Goal: Transaction & Acquisition: Subscribe to service/newsletter

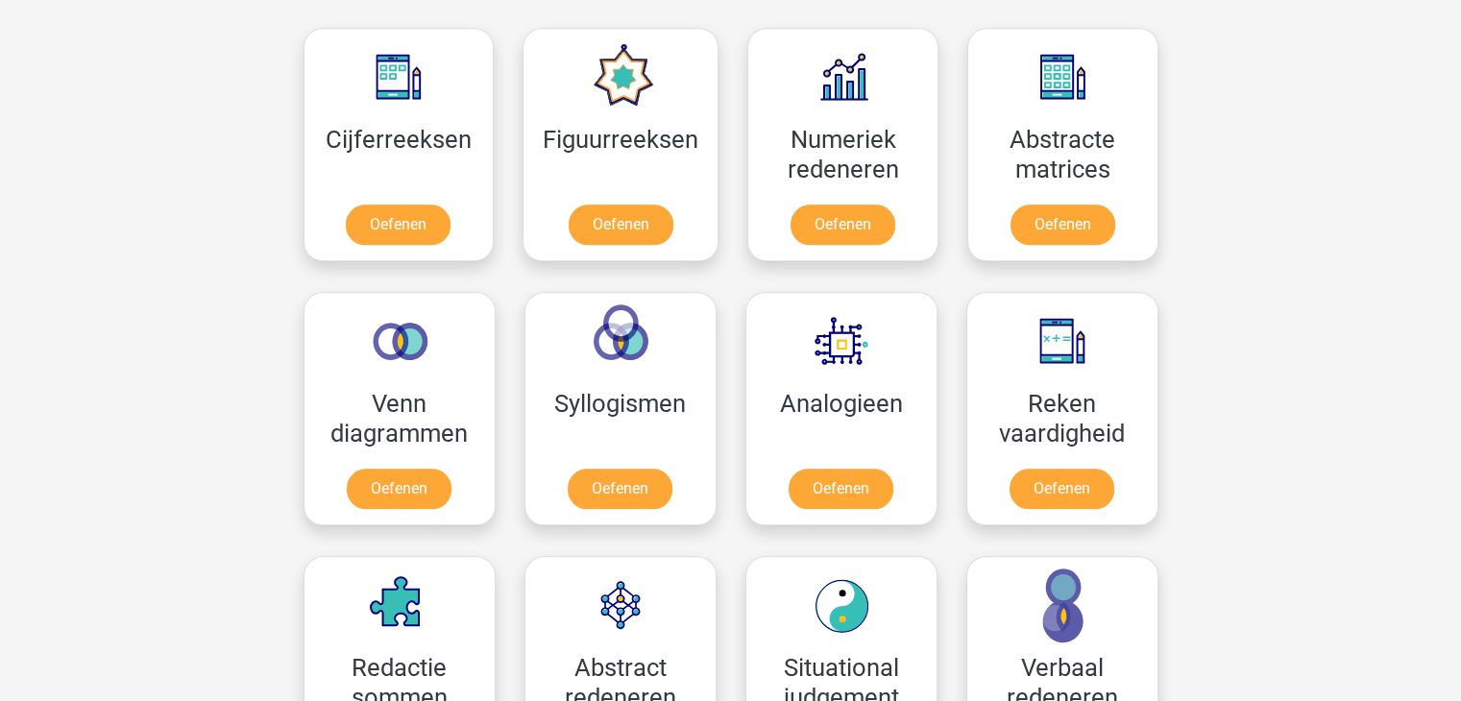
scroll to position [1851, 0]
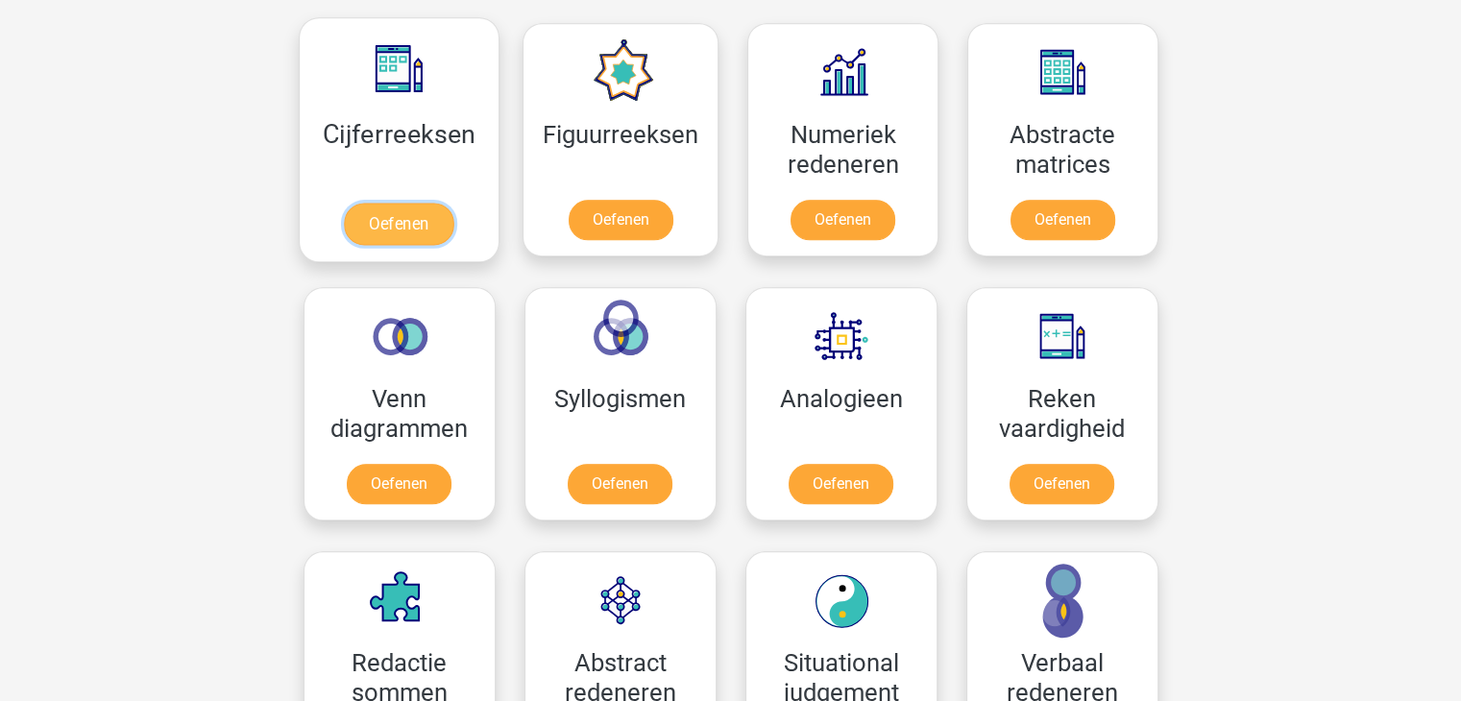
click at [410, 234] on link "Oefenen" at bounding box center [399, 224] width 110 height 42
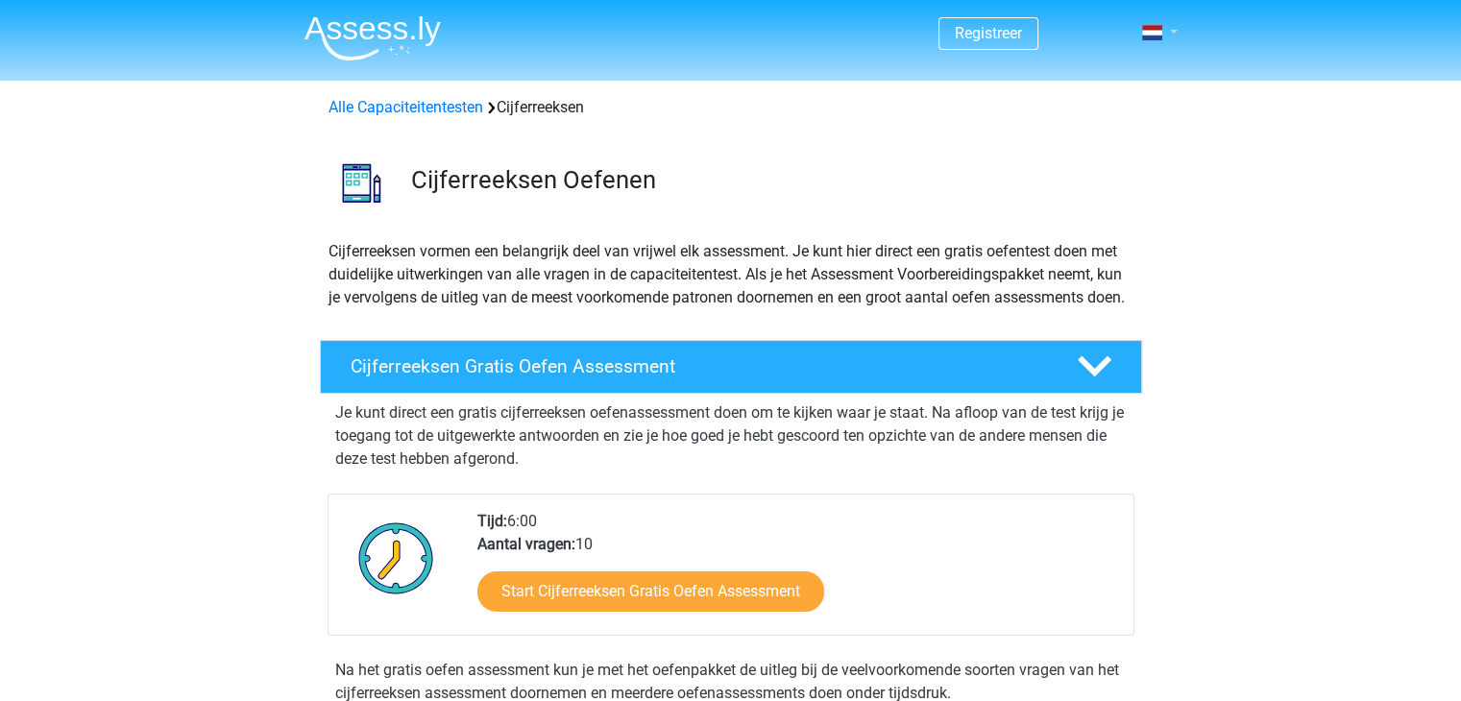
click at [1173, 32] on link at bounding box center [1153, 32] width 38 height 23
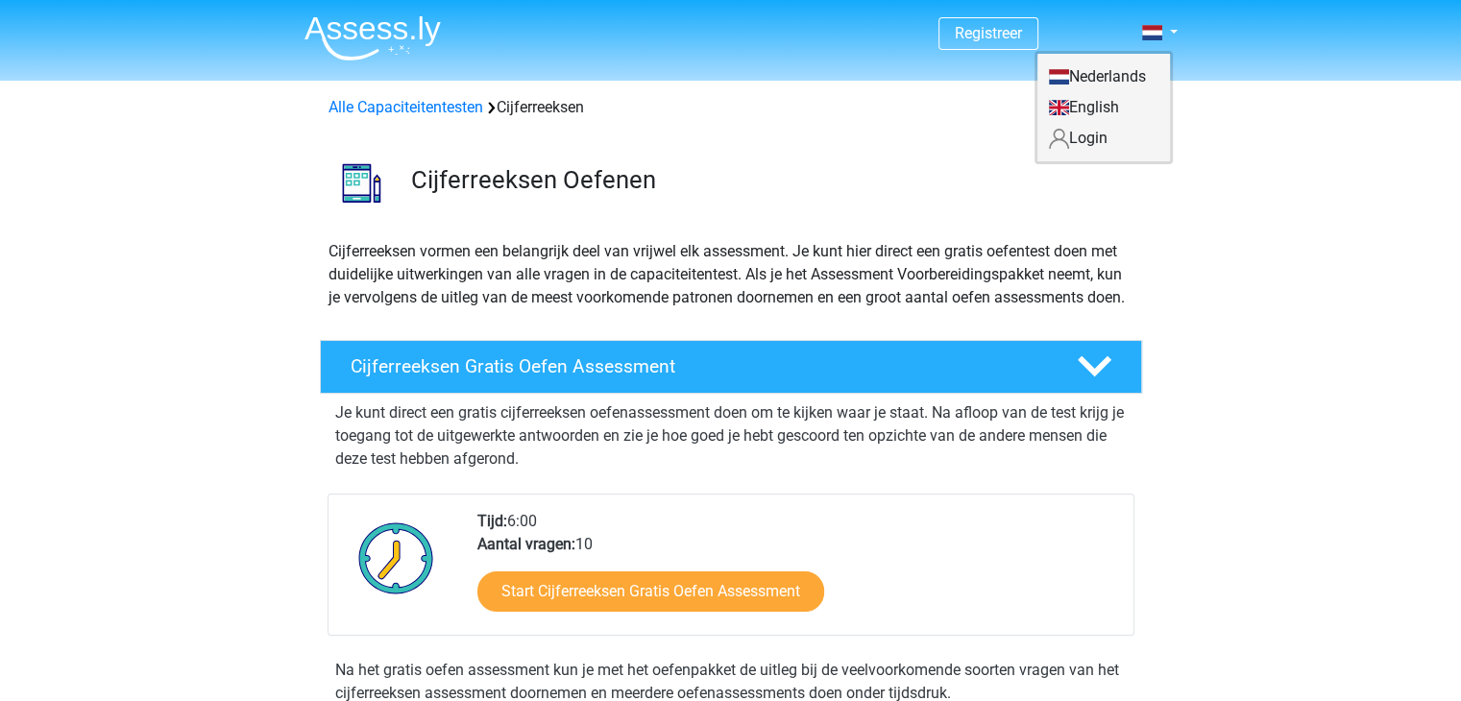
click at [1094, 144] on link "Login" at bounding box center [1103, 138] width 133 height 31
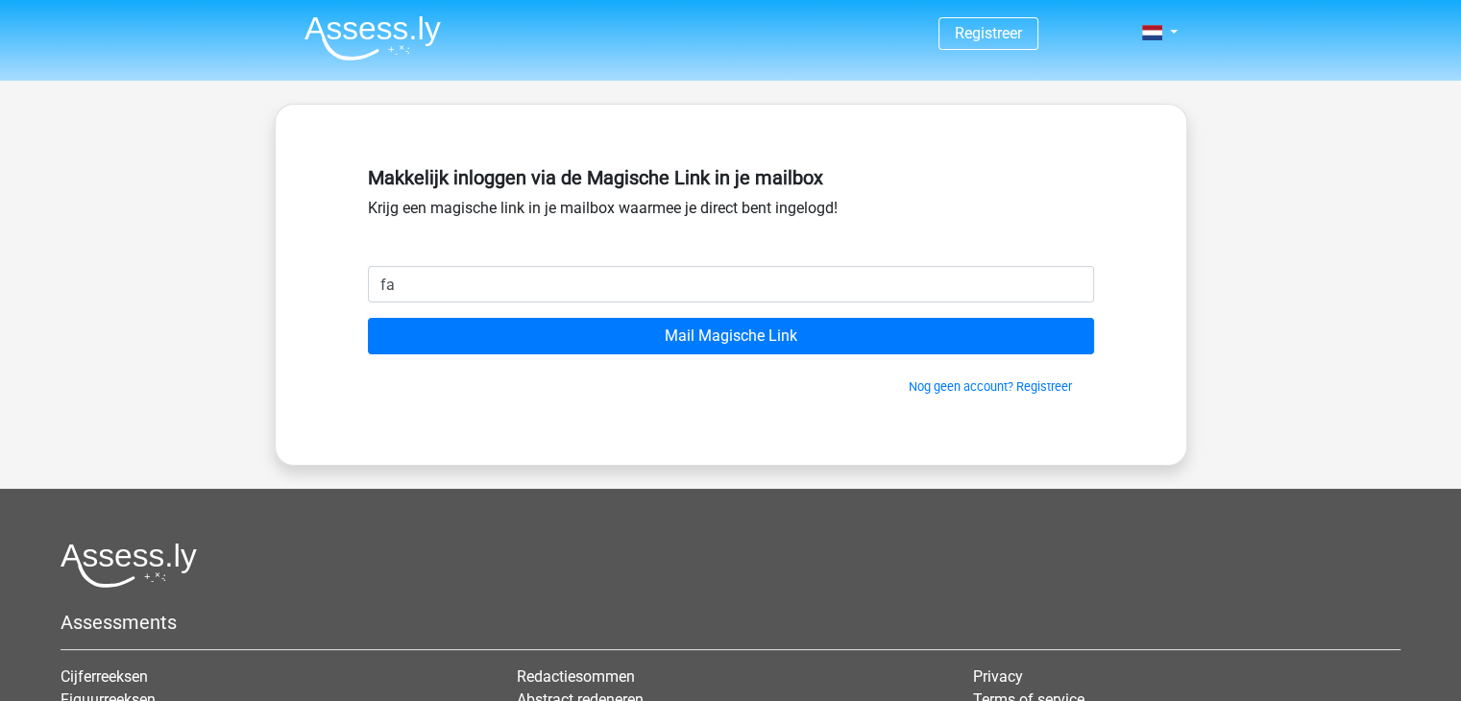
type input "[EMAIL_ADDRESS][DOMAIN_NAME]"
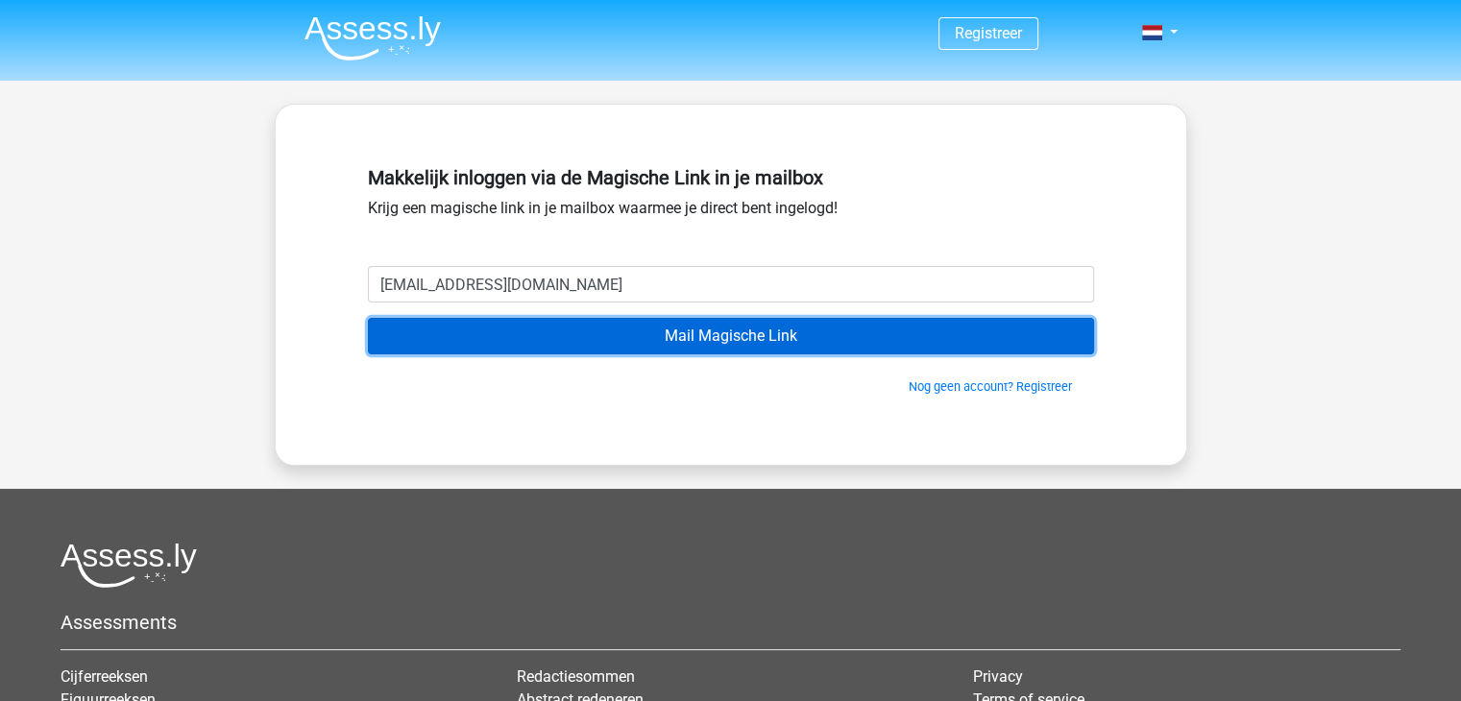
click at [703, 337] on input "Mail Magische Link" at bounding box center [731, 336] width 726 height 37
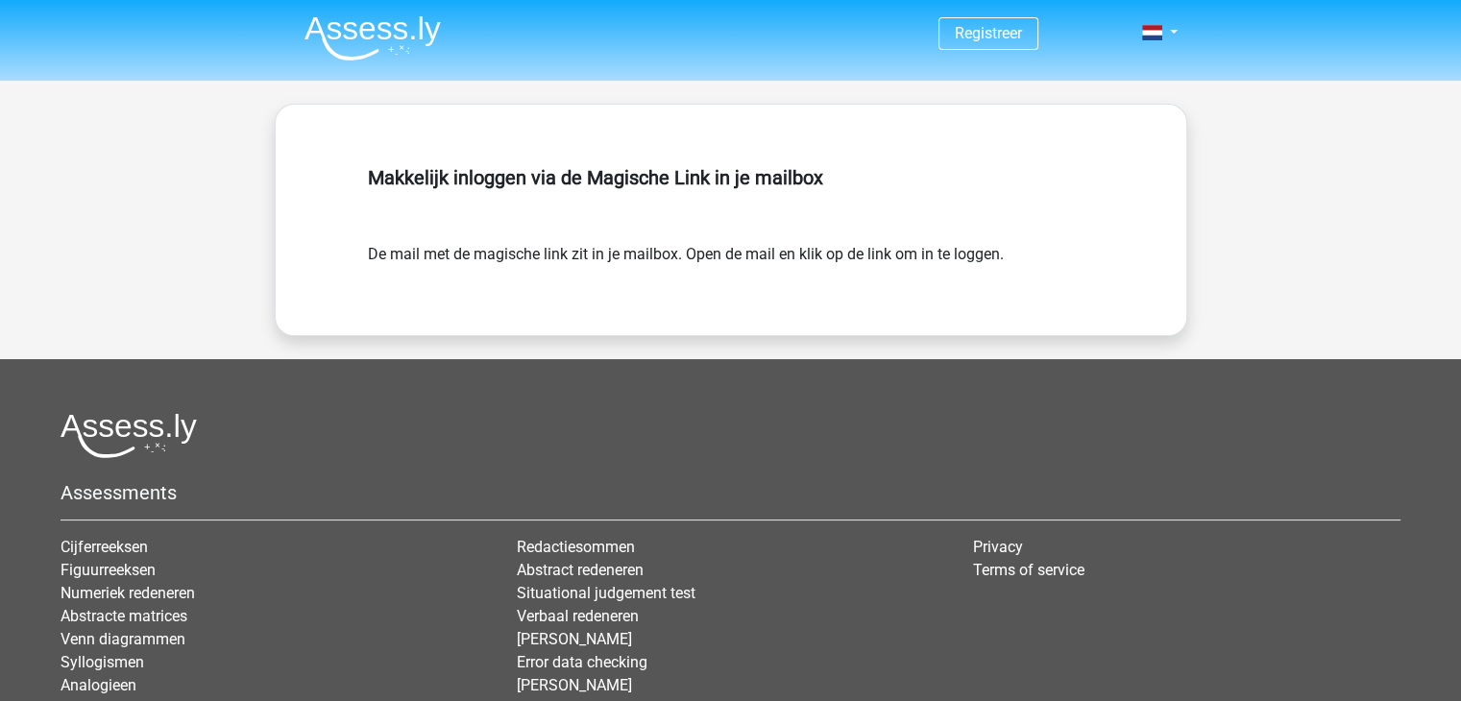
click at [384, 28] on img at bounding box center [373, 37] width 136 height 45
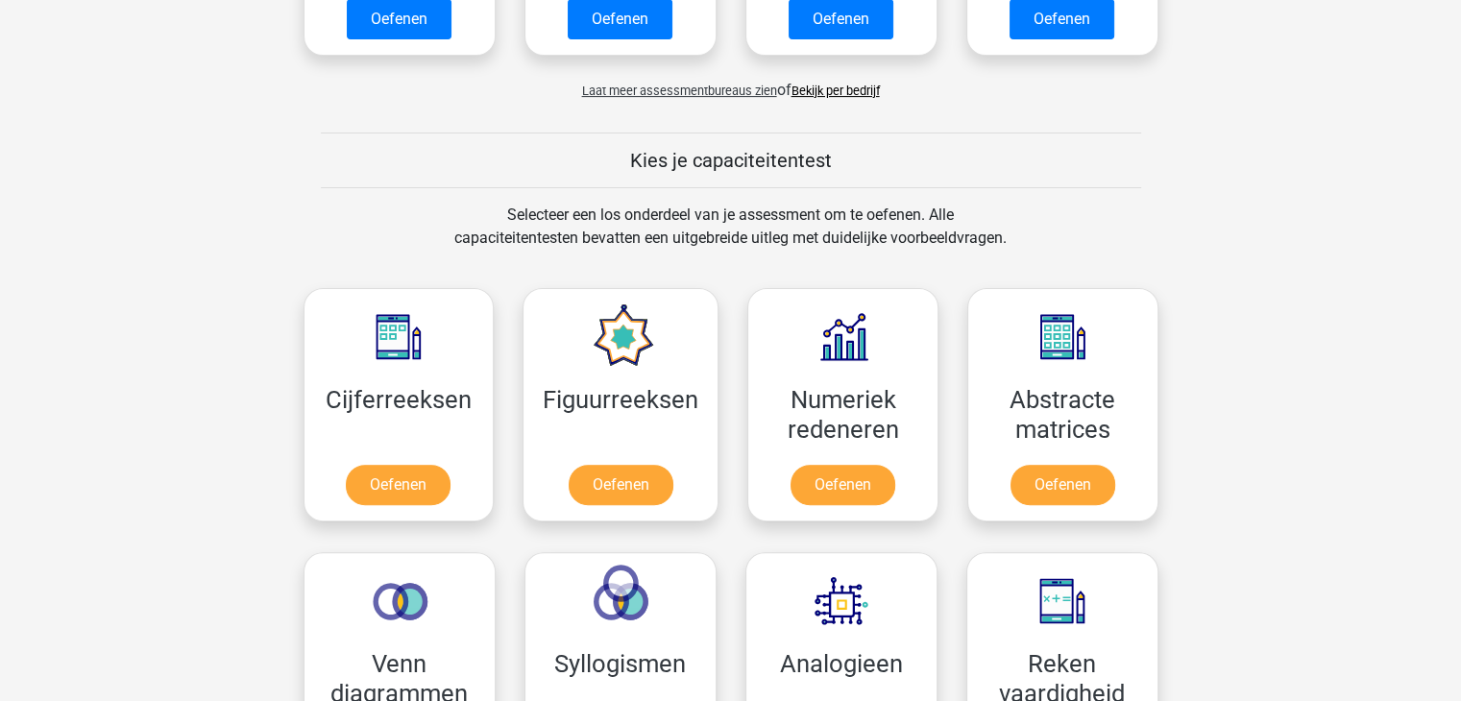
scroll to position [1226, 0]
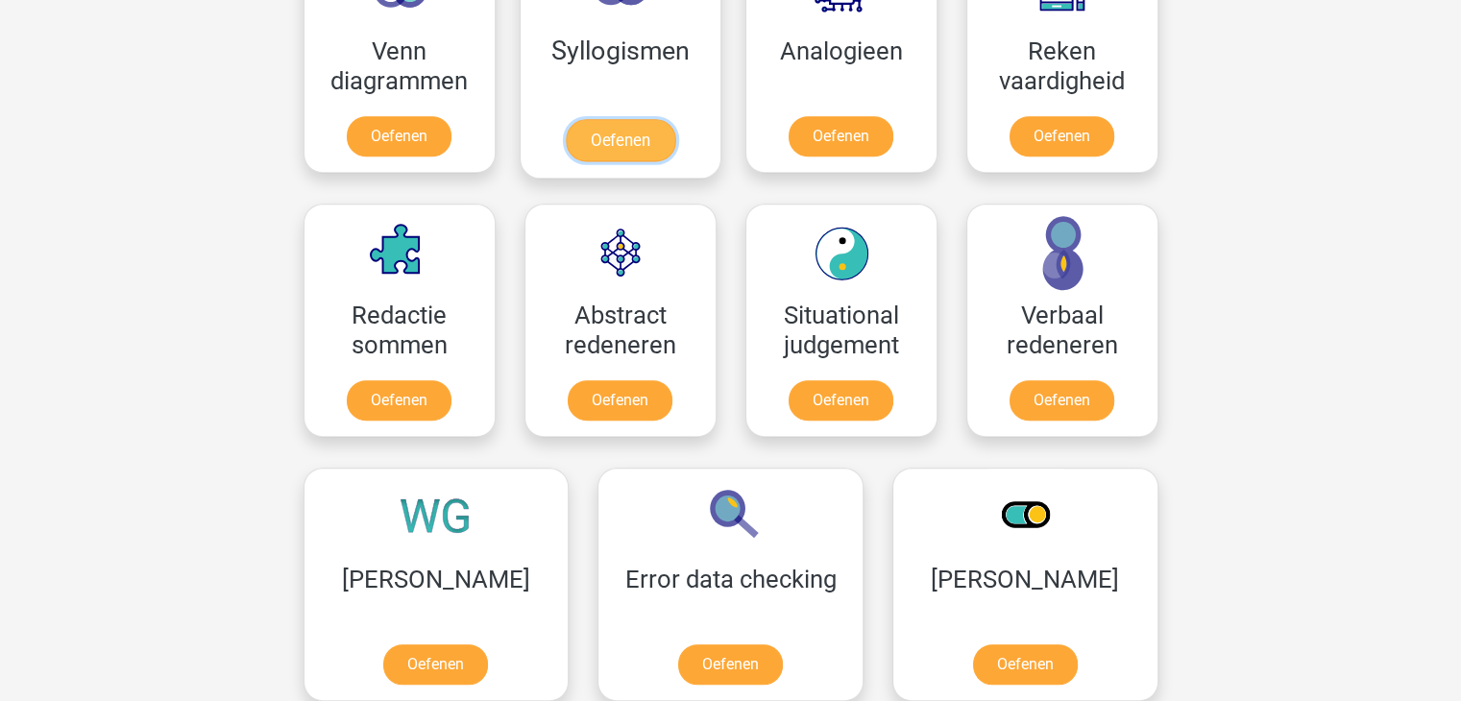
click at [626, 148] on link "Oefenen" at bounding box center [620, 140] width 110 height 42
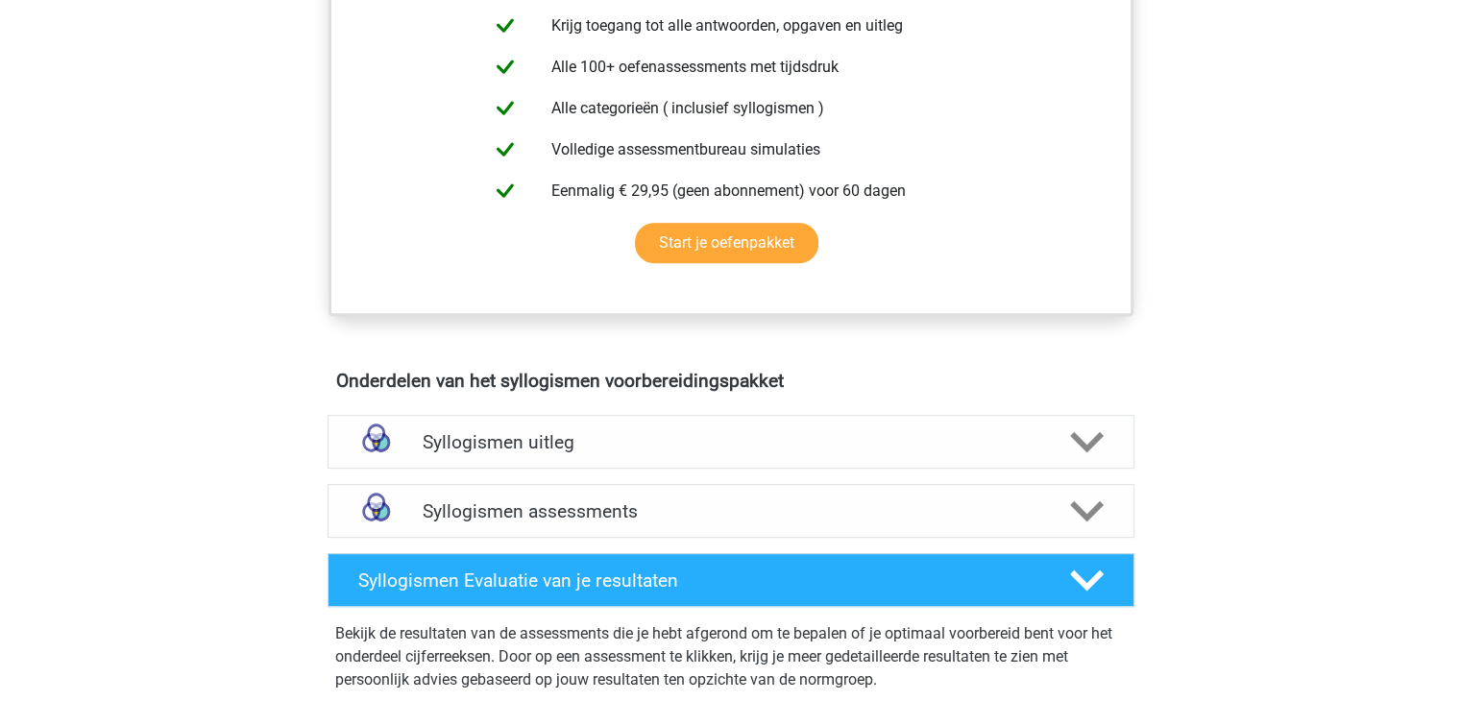
scroll to position [730, 0]
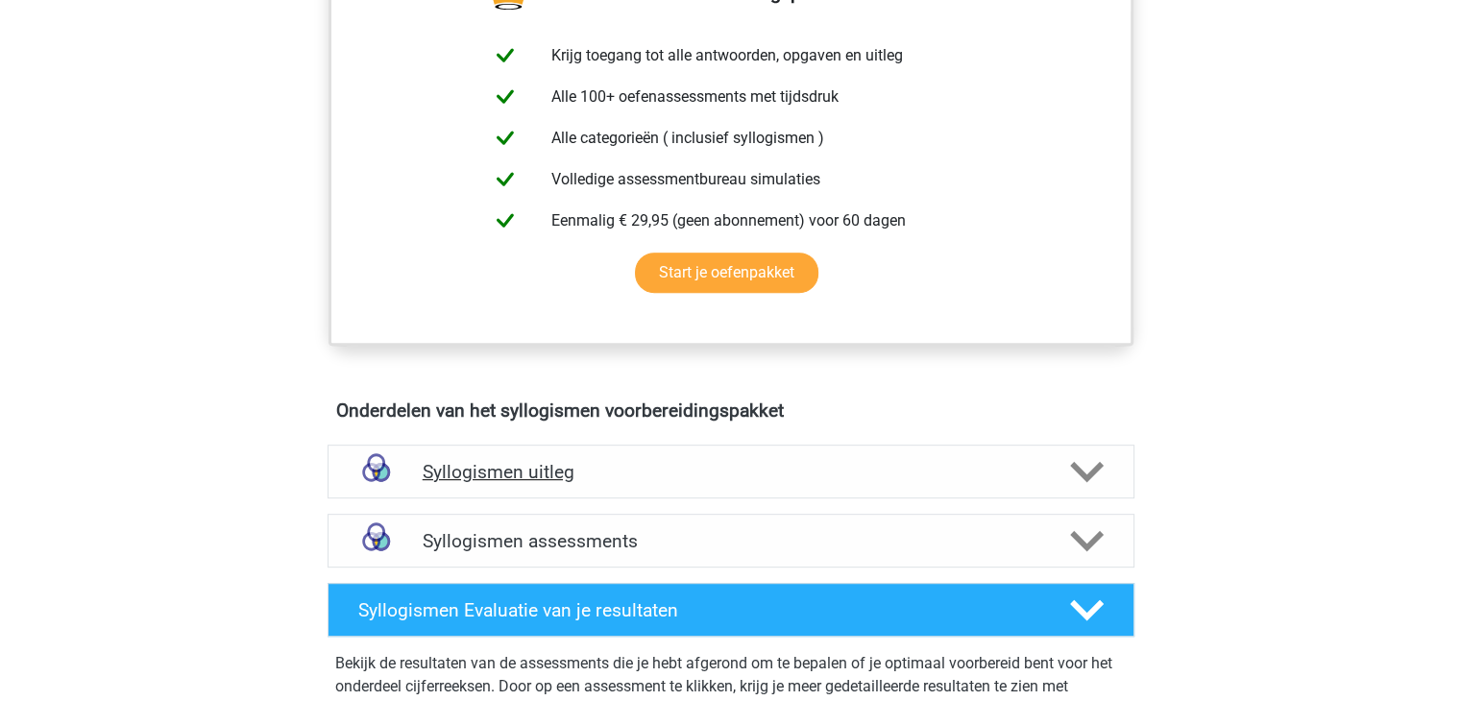
click at [546, 461] on h4 "Syllogismen uitleg" at bounding box center [731, 472] width 617 height 22
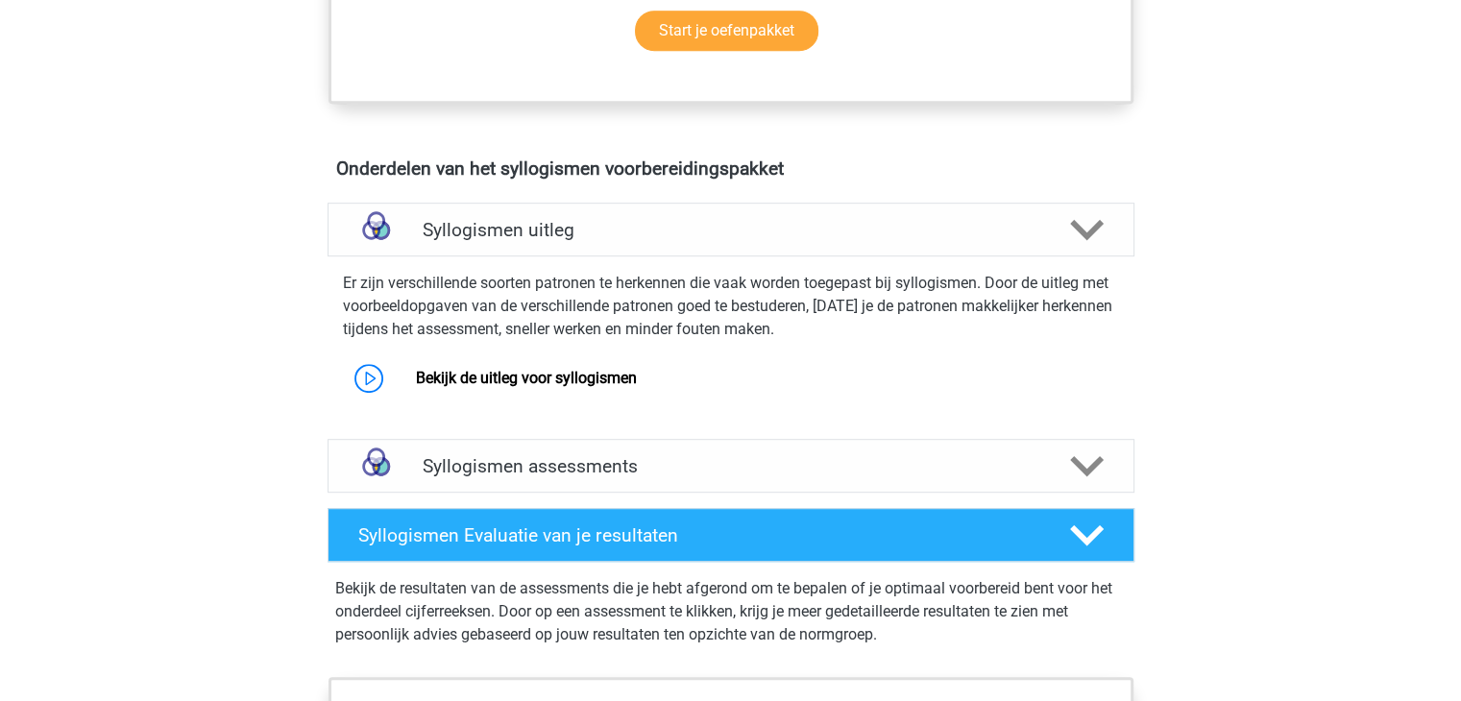
scroll to position [976, 0]
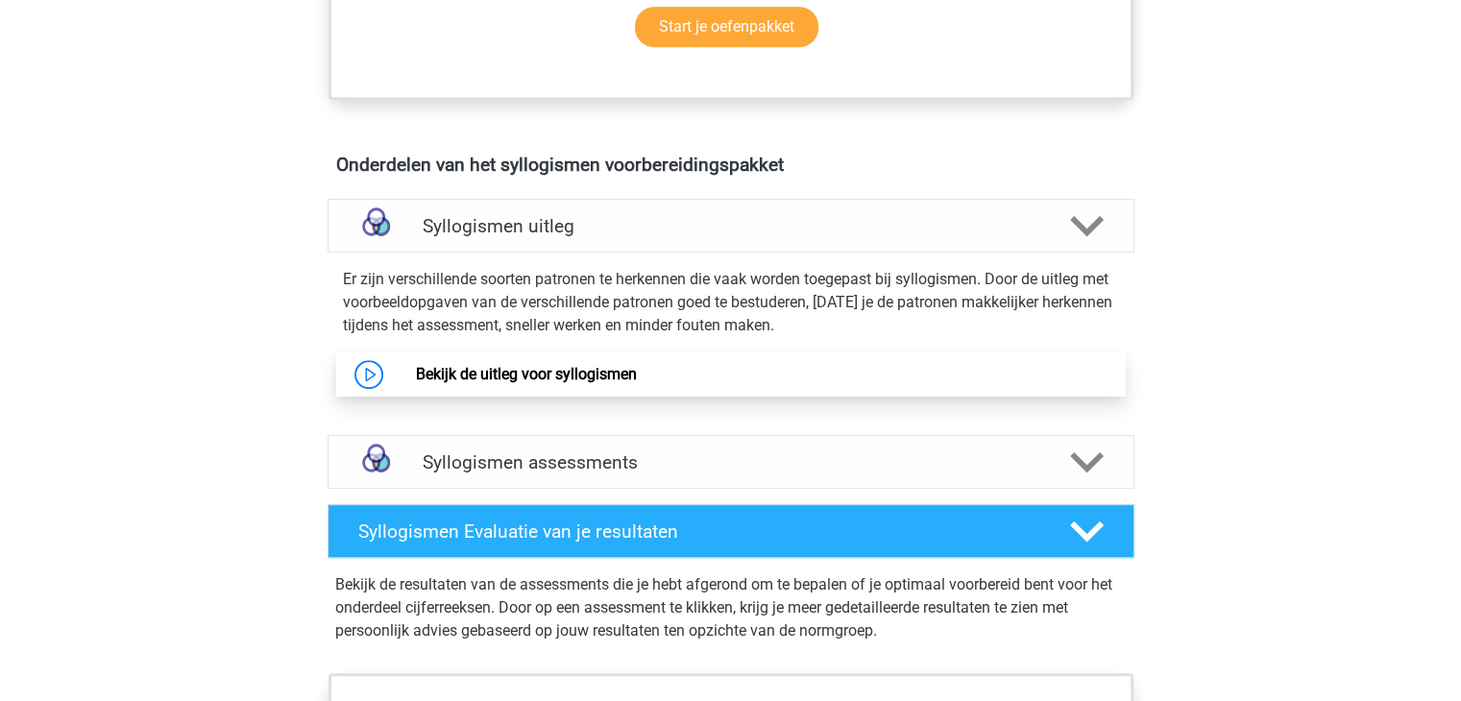
click at [416, 367] on link "Bekijk de uitleg voor syllogismen" at bounding box center [526, 374] width 221 height 18
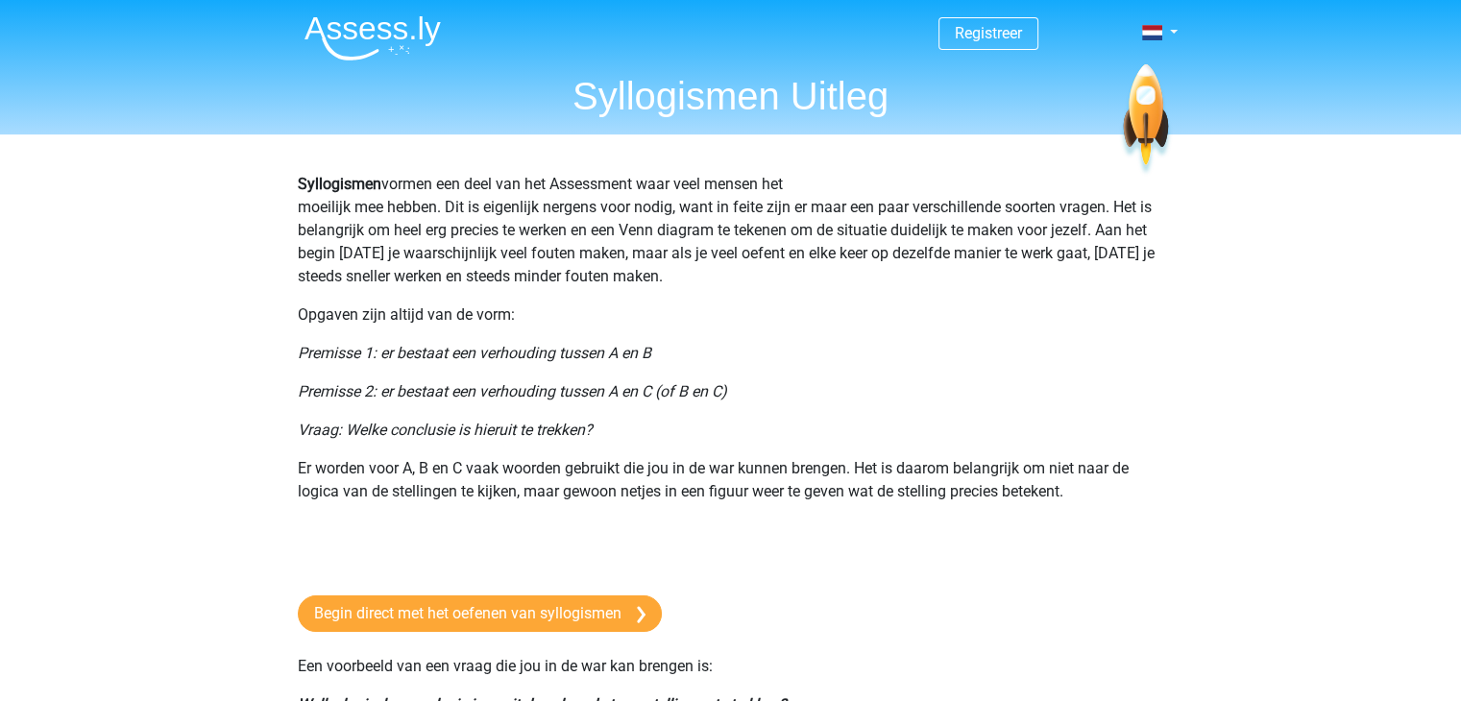
click at [362, 15] on img at bounding box center [373, 37] width 136 height 45
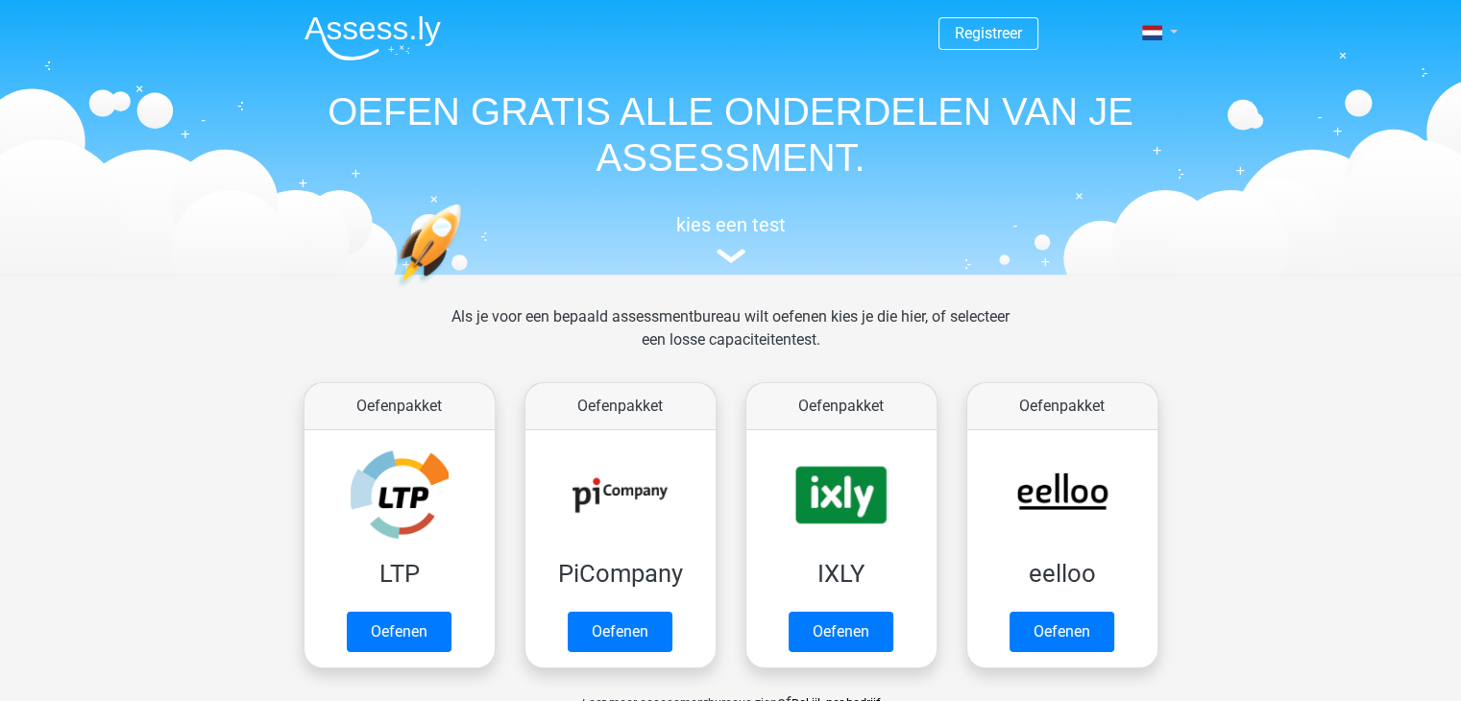
click at [1167, 32] on link at bounding box center [1153, 32] width 38 height 23
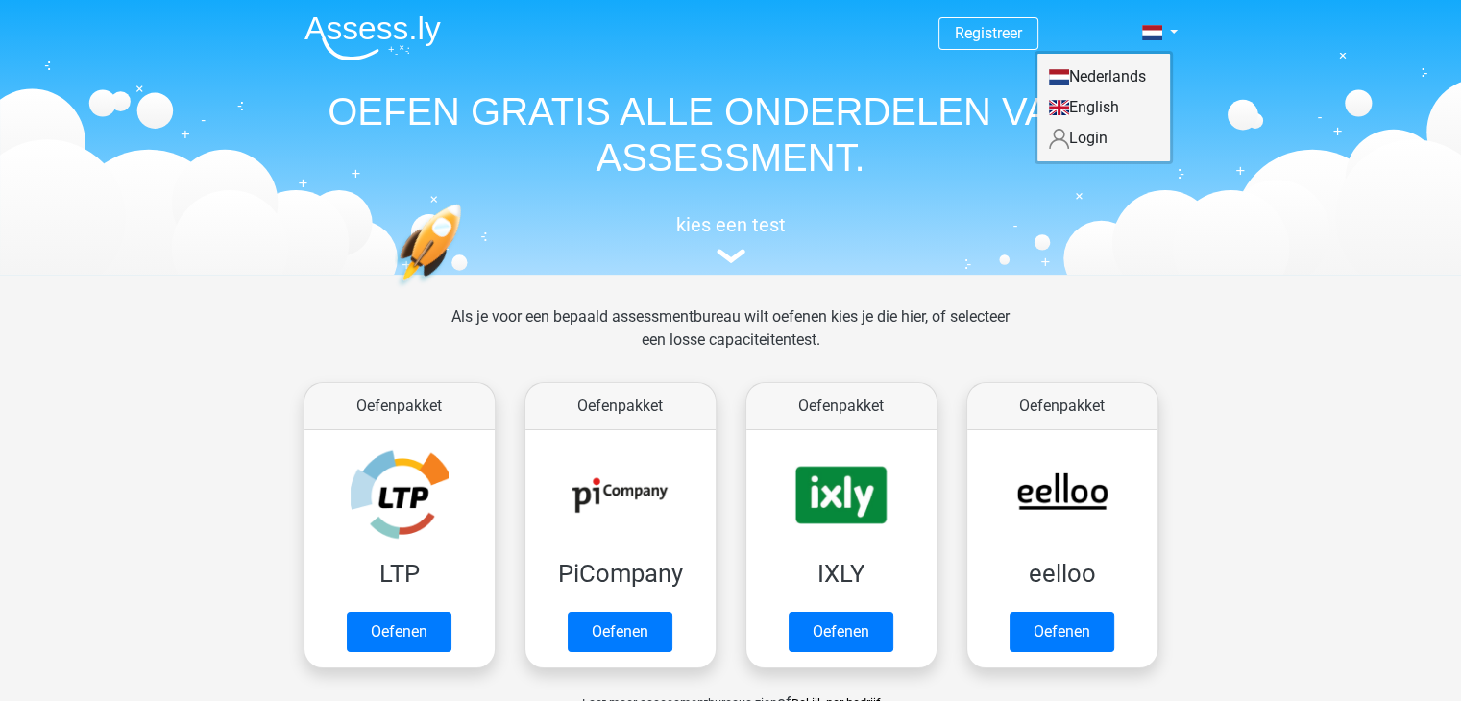
click at [1090, 141] on link "Login" at bounding box center [1103, 138] width 133 height 31
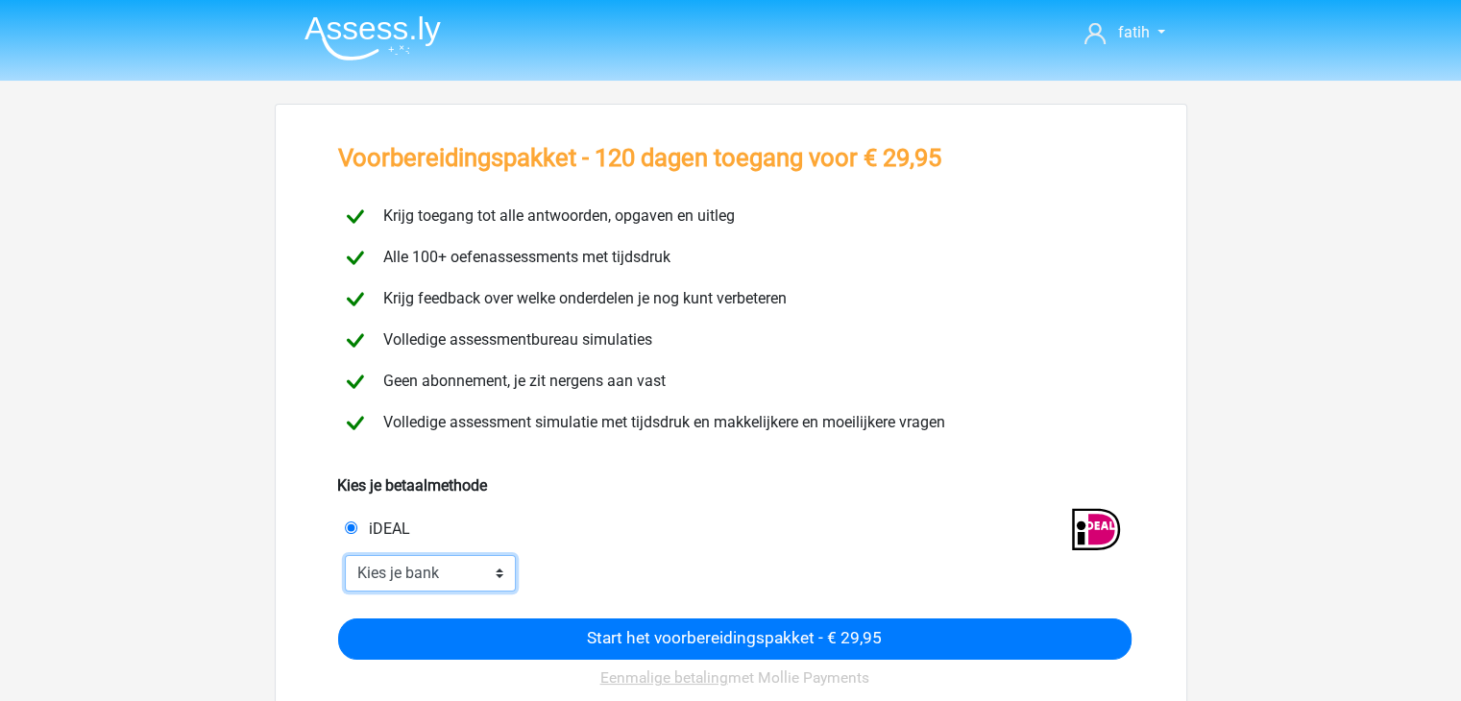
click at [454, 567] on select "Kies je bank ABN AMRO ING Rabobank ASN Bank bunq Knab N26 NN Regiobank Revolut …" at bounding box center [431, 573] width 172 height 37
click at [803, 478] on div "Kies je betaalmethode" at bounding box center [731, 474] width 788 height 46
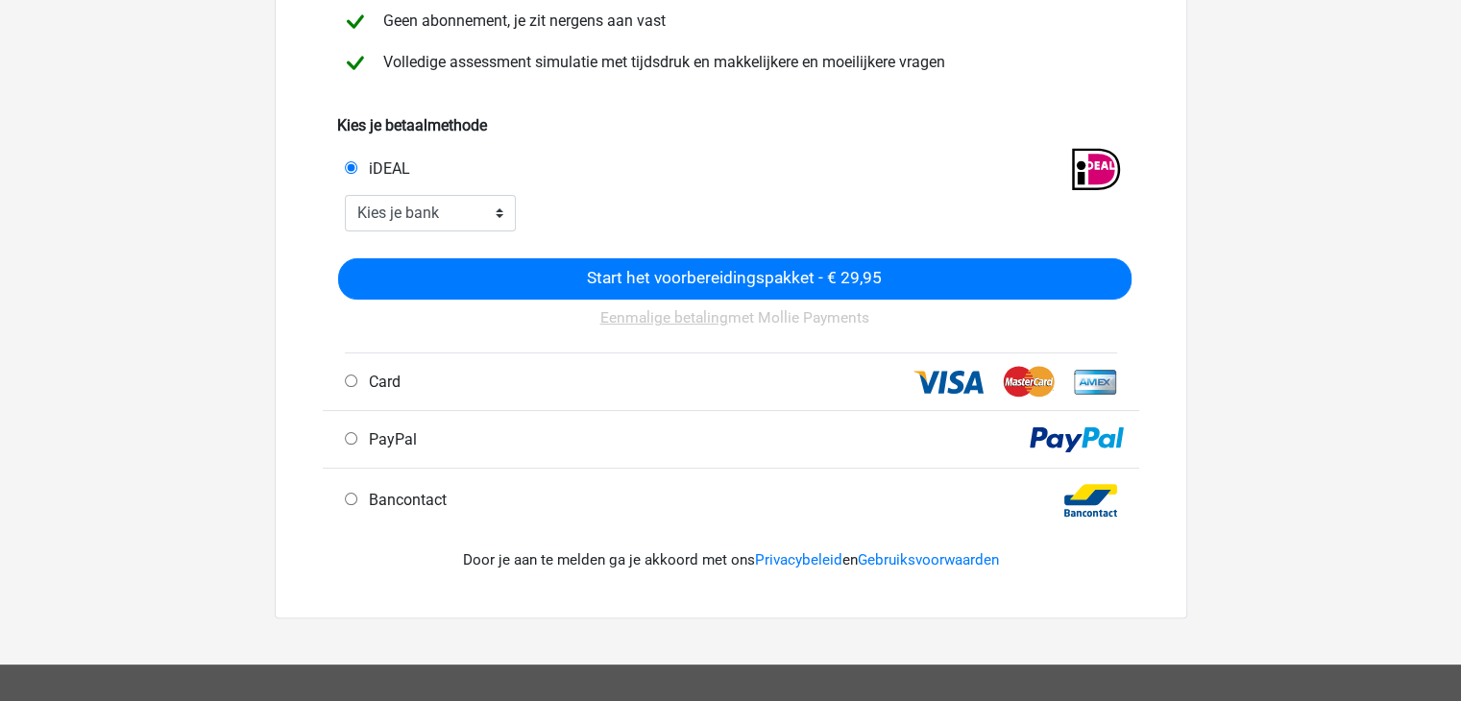
scroll to position [361, 0]
